Goal: Transaction & Acquisition: Purchase product/service

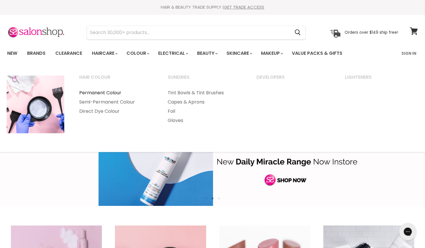
click at [116, 92] on link "Permanent Colour" at bounding box center [115, 92] width 87 height 9
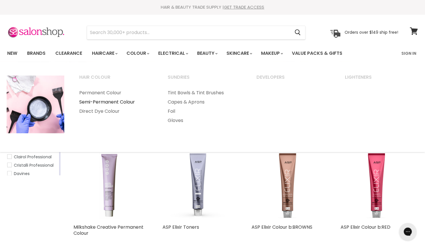
click at [108, 100] on link "Semi-Permanent Colour" at bounding box center [115, 101] width 87 height 9
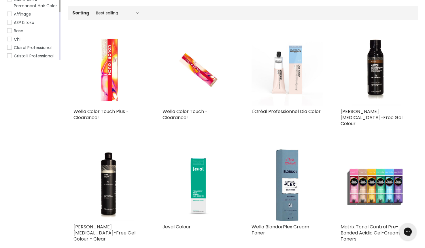
click at [112, 84] on img "Main content" at bounding box center [110, 70] width 72 height 72
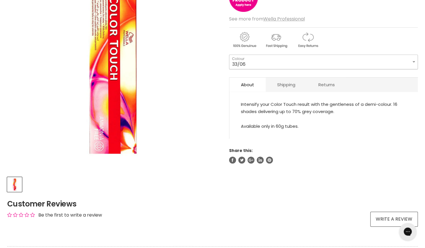
click at [282, 62] on select "33/06 44/05 44/06" at bounding box center [323, 61] width 189 height 14
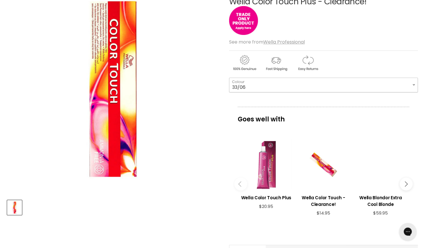
scroll to position [86, 0]
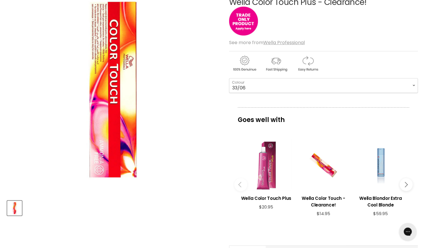
click at [331, 96] on div "Wella Color Touch Plus - Clearance! No reviews See more from Wella Professional…" at bounding box center [323, 158] width 189 height 348
click at [338, 83] on select "33/06 44/05 44/06" at bounding box center [323, 85] width 189 height 14
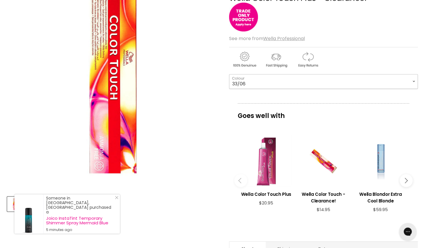
scroll to position [91, 0]
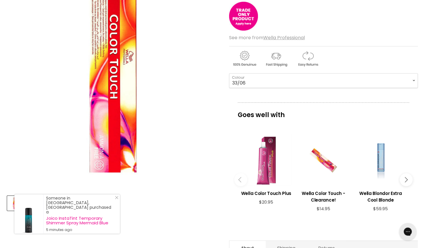
click at [331, 165] on div "Main content" at bounding box center [323, 159] width 51 height 51
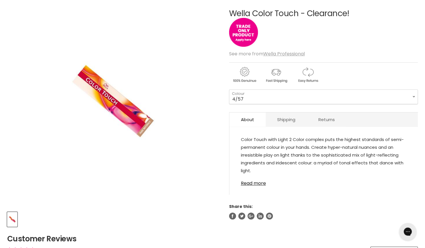
click at [414, 93] on select "4/57 3/5" at bounding box center [323, 96] width 189 height 14
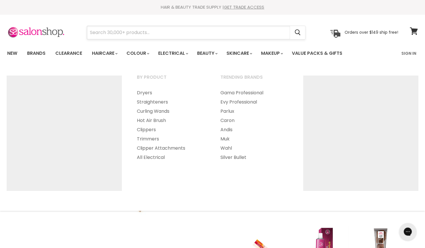
click at [157, 37] on input "Search" at bounding box center [188, 32] width 203 height 13
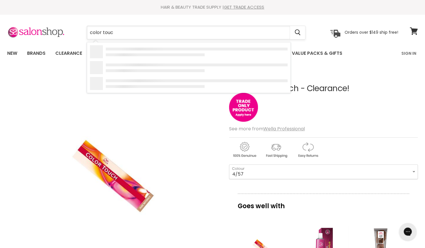
type input "color touch"
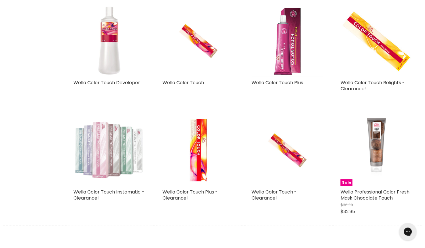
scroll to position [619, 0]
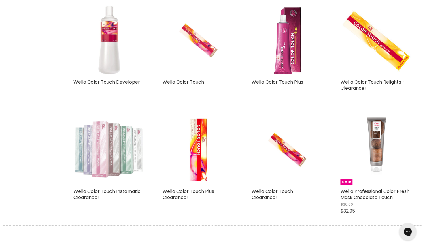
click at [182, 56] on img "Main content" at bounding box center [199, 40] width 48 height 72
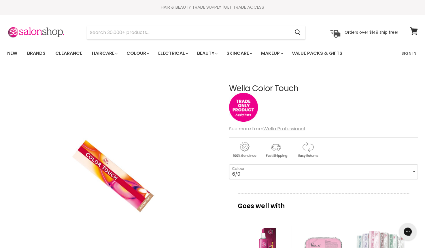
click at [229, 164] on select "2/0 2/8 3/0 3/66 3/68 4/0 4/5 4/6 44/65 4/71 4/77 5/0 5/1 5/3 5/4" at bounding box center [323, 171] width 189 height 14
select select "6/0"
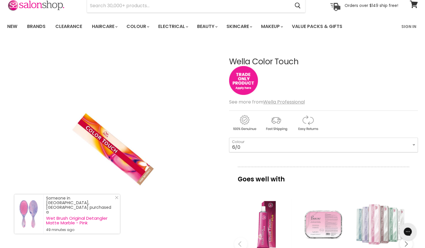
scroll to position [26, 0]
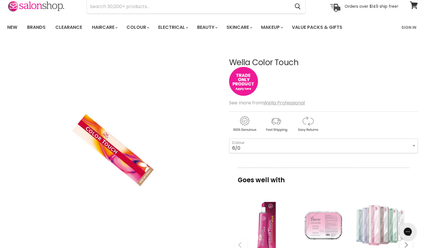
click at [247, 78] on img "Main content" at bounding box center [243, 81] width 29 height 29
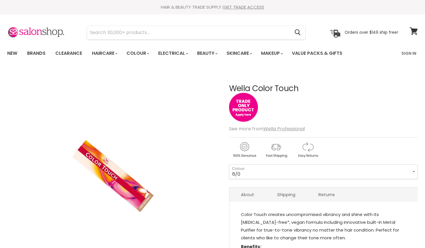
select select "6/0"
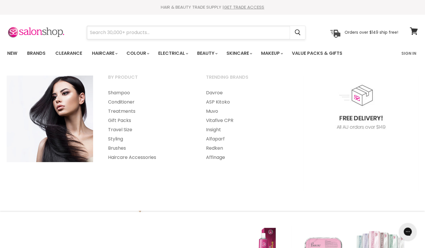
click at [123, 34] on input "Search" at bounding box center [188, 32] width 203 height 13
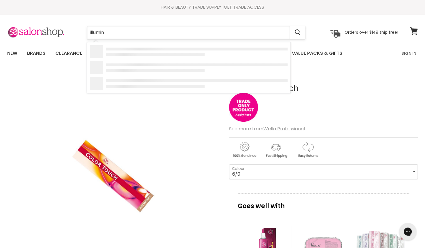
type input "illumina"
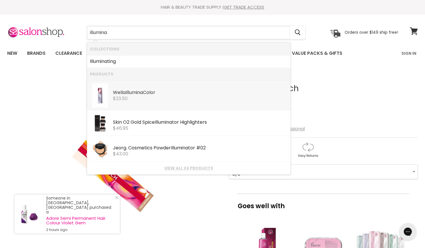
click at [129, 91] on b "Illumina" at bounding box center [134, 92] width 17 height 7
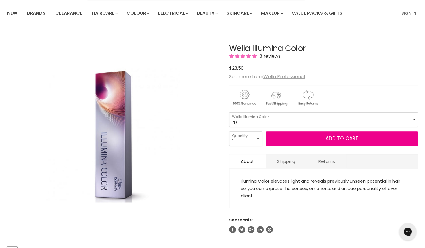
scroll to position [126, 0]
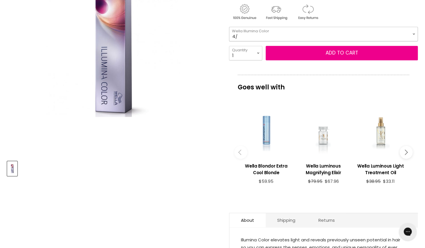
click at [310, 31] on select "4/ 5/ 5/02 5/35 5/43 5/7 5/81 6/ 6/16 6/19 6/37 6/76 7/ 7/3 7/31" at bounding box center [323, 34] width 189 height 14
click at [229, 27] on select "4/ 5/ 5/02 5/35 5/43 5/7 5/81 6/ 6/16 6/19 6/37 6/76 7/ 7/3 7/31" at bounding box center [323, 34] width 189 height 14
select select "6/16"
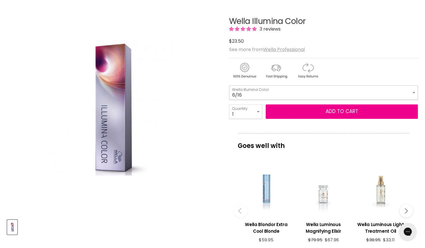
scroll to position [67, 0]
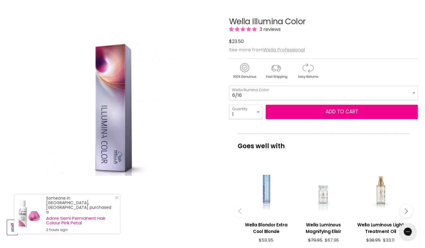
drag, startPoint x: 168, startPoint y: 131, endPoint x: 182, endPoint y: 101, distance: 32.2
click at [168, 131] on img "Wella Illumina Color image. Click or Scroll to Zoom." at bounding box center [113, 108] width 135 height 202
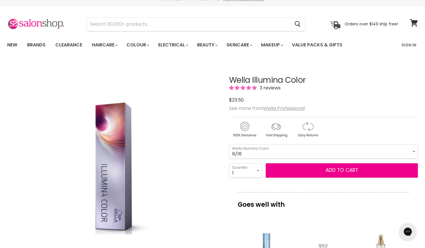
scroll to position [0, 0]
